Goal: Task Accomplishment & Management: Use online tool/utility

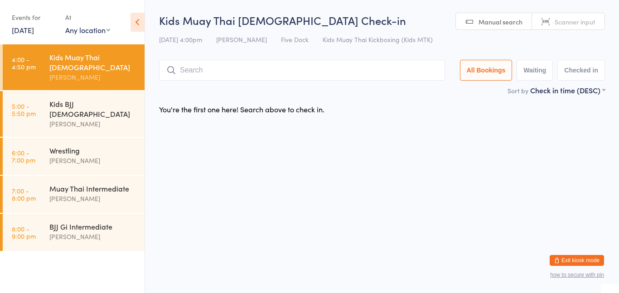
click at [222, 74] on input "search" at bounding box center [302, 70] width 286 height 21
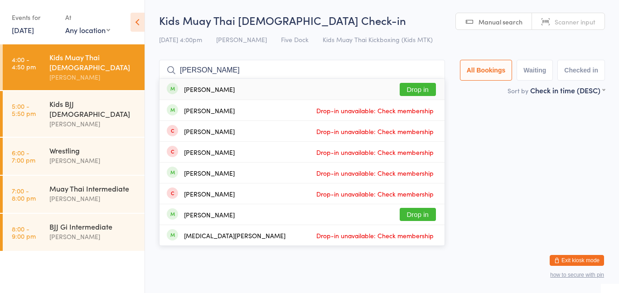
type input "[PERSON_NAME]"
click at [410, 87] on button "Drop in" at bounding box center [418, 89] width 36 height 13
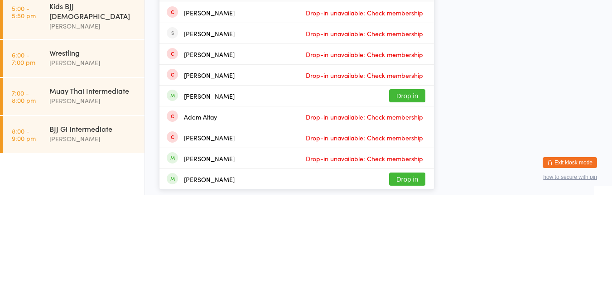
type input "ada"
click at [406, 195] on button "Drop in" at bounding box center [407, 193] width 36 height 13
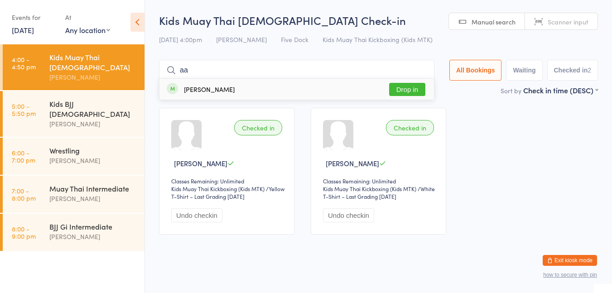
type input "aa"
click at [410, 86] on button "Drop in" at bounding box center [407, 89] width 36 height 13
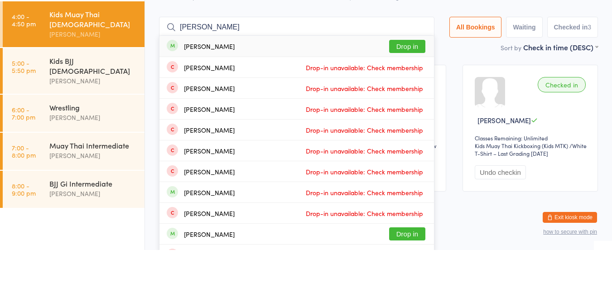
type input "[PERSON_NAME]"
click at [399, 91] on button "Drop in" at bounding box center [407, 89] width 36 height 13
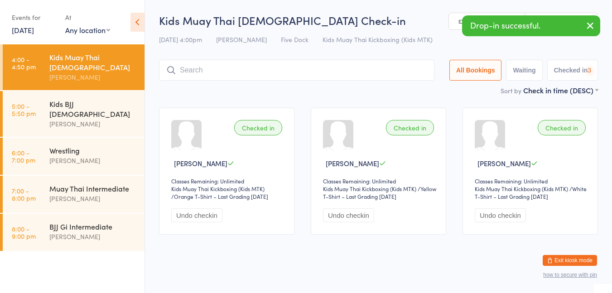
click at [121, 119] on div "[PERSON_NAME]" at bounding box center [92, 124] width 87 height 10
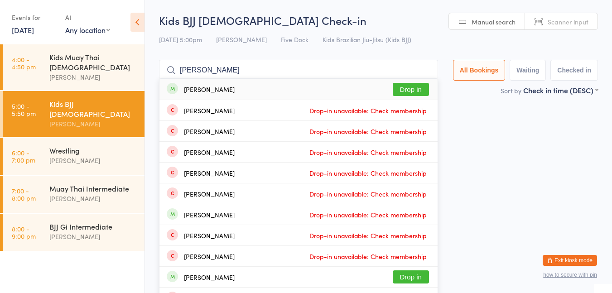
type input "[PERSON_NAME]"
click at [408, 92] on button "Drop in" at bounding box center [411, 89] width 36 height 13
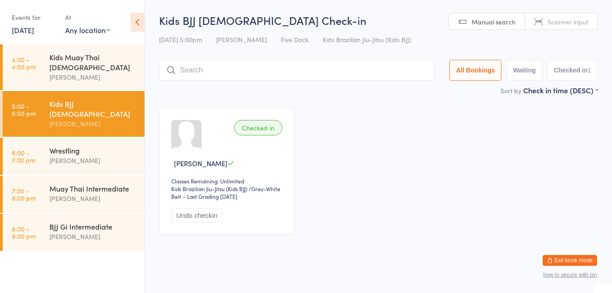
click at [95, 72] on div "[PERSON_NAME]" at bounding box center [92, 77] width 87 height 10
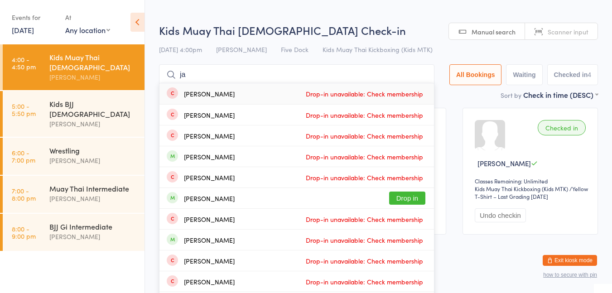
click at [225, 77] on input "ja" at bounding box center [296, 74] width 275 height 21
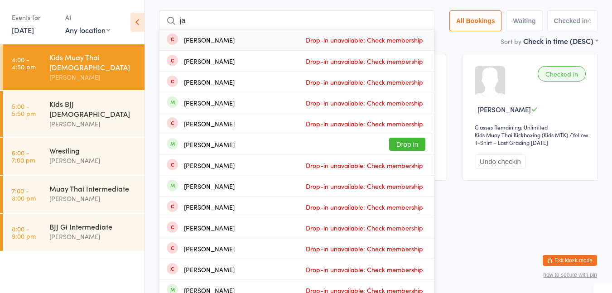
scroll to position [64, 0]
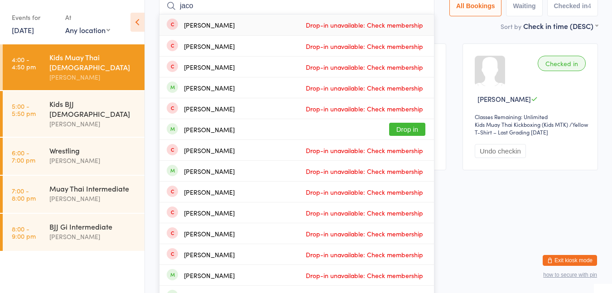
type input "[PERSON_NAME]"
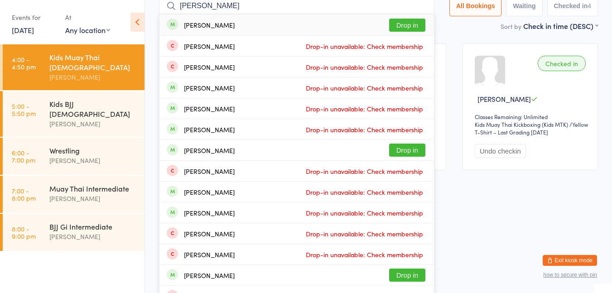
click at [412, 21] on button "Drop in" at bounding box center [407, 25] width 36 height 13
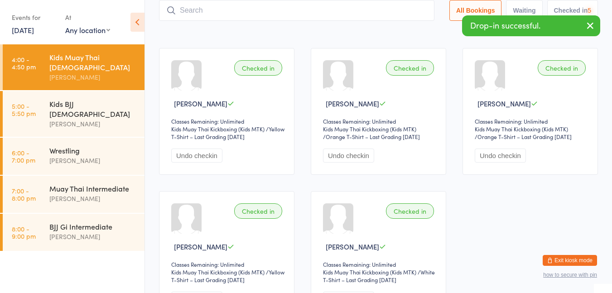
click at [106, 99] on div "Kids BJJ [DEMOGRAPHIC_DATA]" at bounding box center [92, 109] width 87 height 20
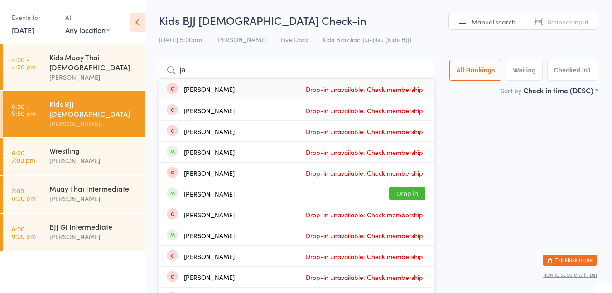
type input "[PERSON_NAME]"
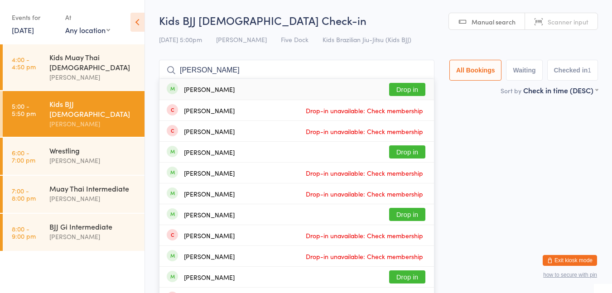
click at [404, 92] on button "Drop in" at bounding box center [407, 89] width 36 height 13
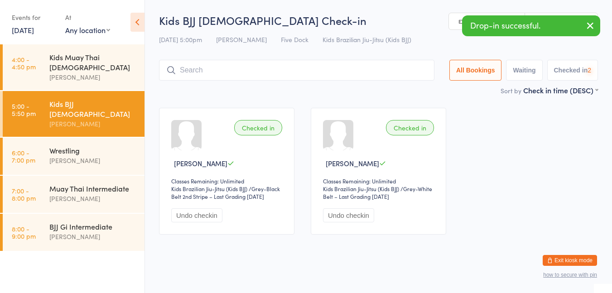
click at [96, 57] on div "Kids Muay Thai [DEMOGRAPHIC_DATA]" at bounding box center [92, 62] width 87 height 20
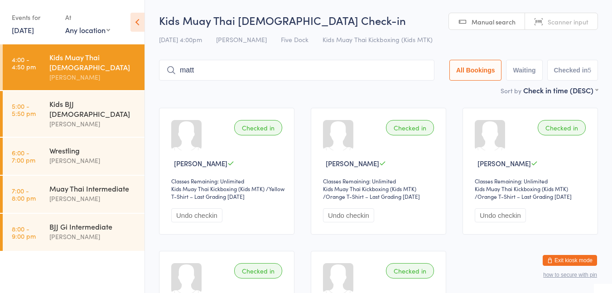
type input "[PERSON_NAME]"
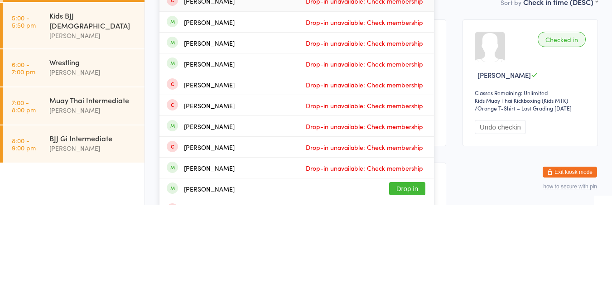
scroll to position [10, 0]
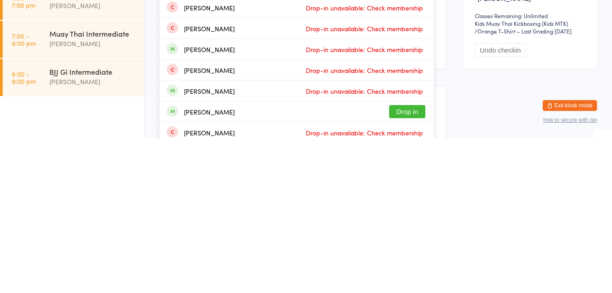
click at [412, 267] on button "Drop in" at bounding box center [407, 266] width 36 height 13
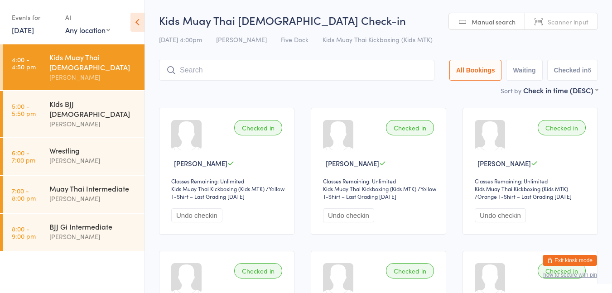
click at [54, 119] on div "[PERSON_NAME]" at bounding box center [92, 124] width 87 height 10
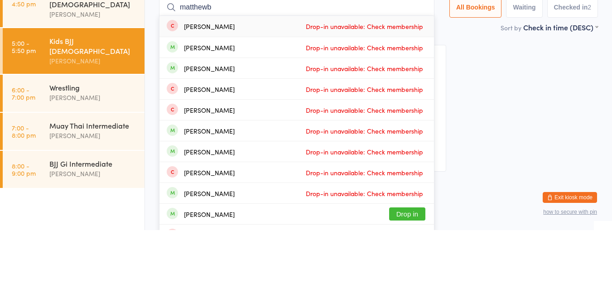
type input "[PERSON_NAME]"
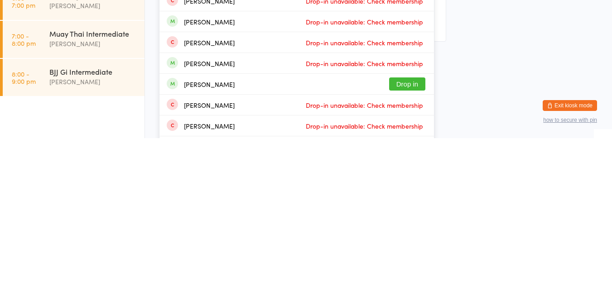
scroll to position [41, 0]
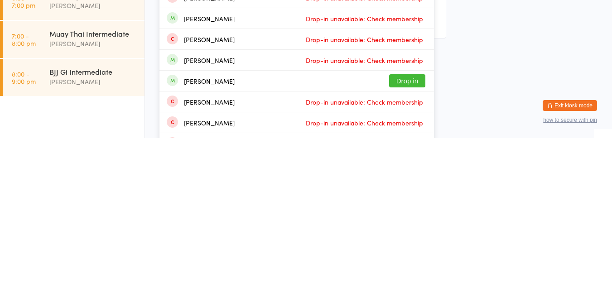
click at [410, 238] on button "Drop in" at bounding box center [407, 235] width 36 height 13
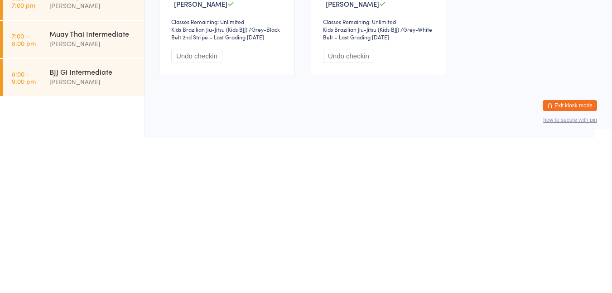
scroll to position [0, 0]
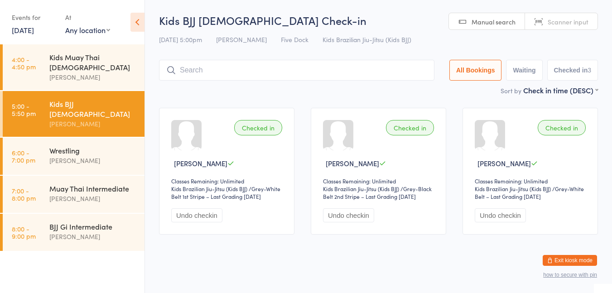
click at [114, 72] on div "[PERSON_NAME]" at bounding box center [92, 77] width 87 height 10
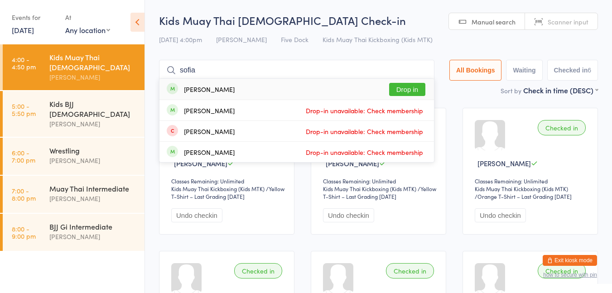
type input "sofia"
click at [403, 93] on button "Drop in" at bounding box center [407, 89] width 36 height 13
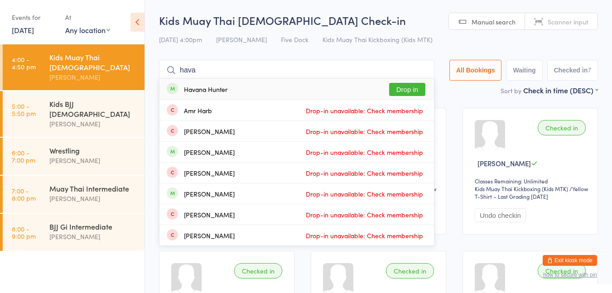
type input "hava"
click at [413, 93] on button "Drop in" at bounding box center [407, 89] width 36 height 13
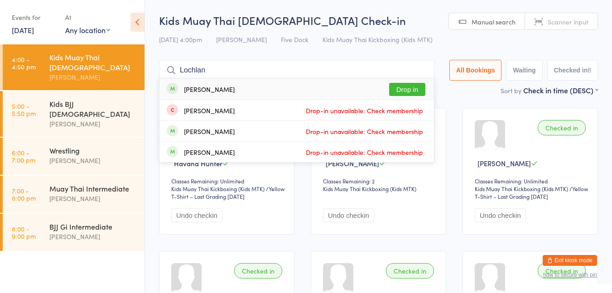
type input "Lochlan"
click at [413, 93] on button "Drop in" at bounding box center [407, 89] width 36 height 13
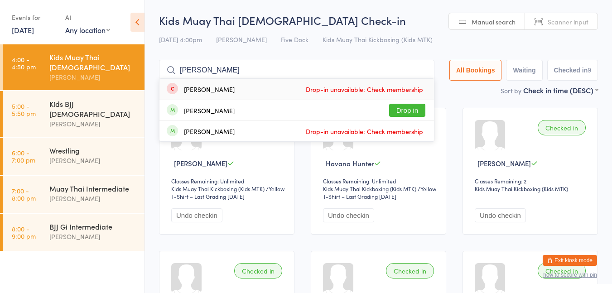
type input "[PERSON_NAME]"
click at [405, 114] on button "Drop in" at bounding box center [407, 110] width 36 height 13
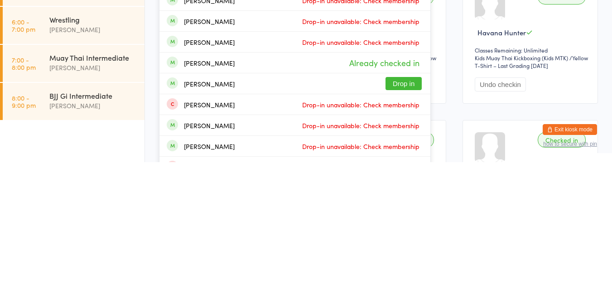
type input "[PERSON_NAME]"
click at [406, 219] on button "Drop in" at bounding box center [404, 214] width 36 height 13
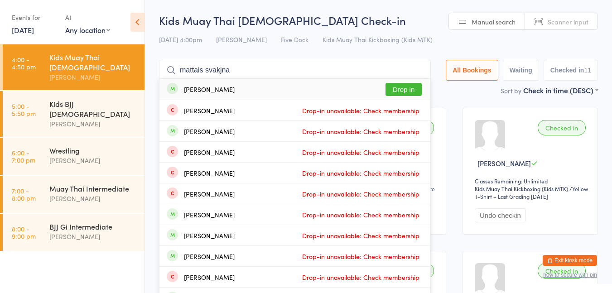
type input "mattais svakjna"
click at [373, 91] on div "[PERSON_NAME] Drop in" at bounding box center [294, 89] width 271 height 21
